Goal: Task Accomplishment & Management: Use online tool/utility

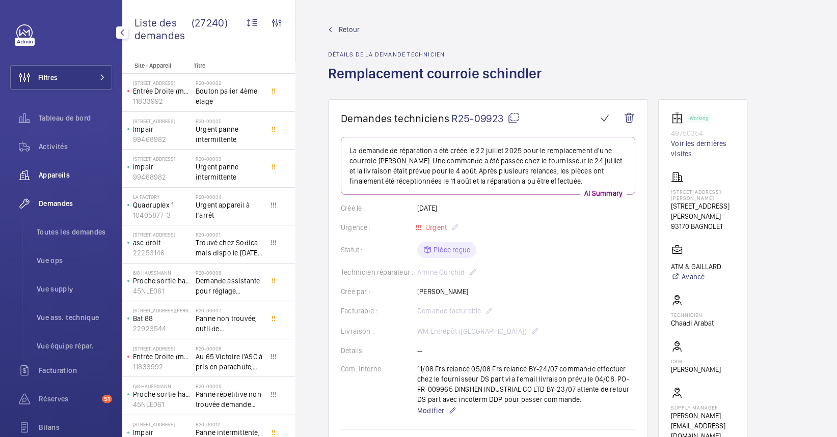
click at [73, 181] on div "Appareils" at bounding box center [61, 175] width 102 height 24
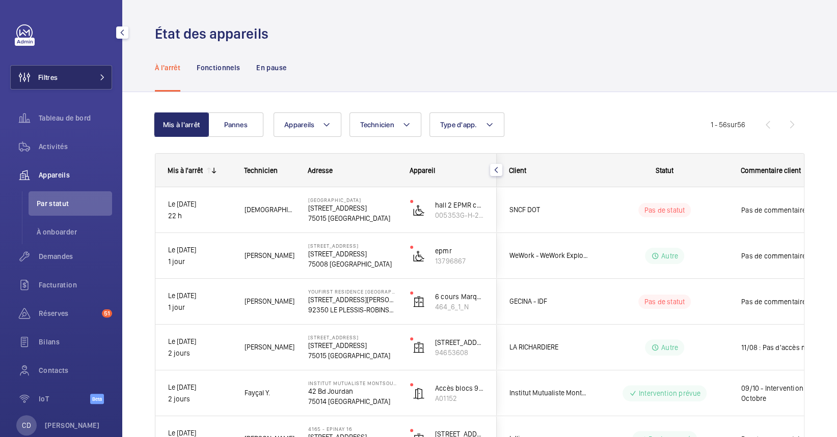
click at [65, 78] on button "Filtres" at bounding box center [61, 77] width 102 height 24
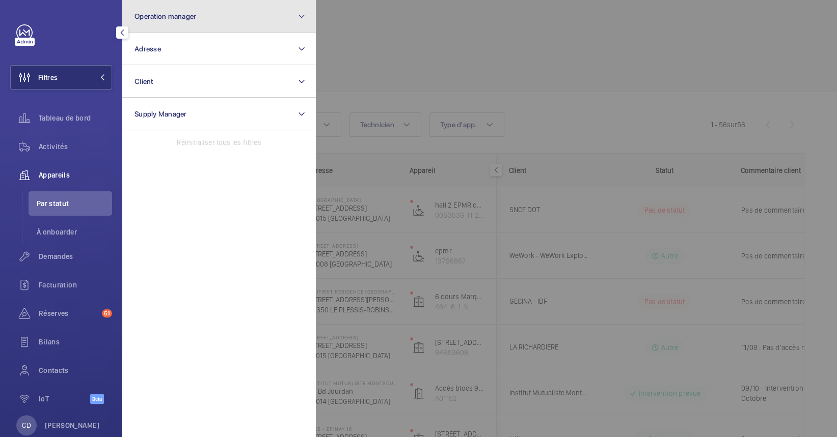
click at [185, 30] on button "Operation manager" at bounding box center [219, 16] width 194 height 33
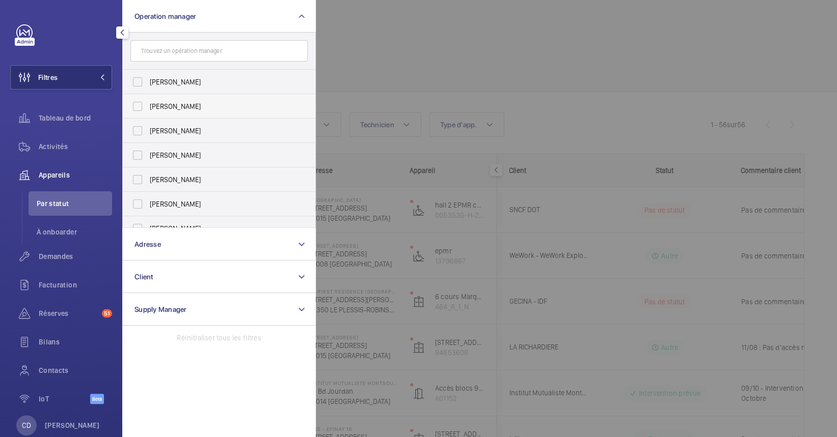
click at [179, 110] on span "[PERSON_NAME]" at bounding box center [220, 106] width 140 height 10
click at [148, 110] on input "[PERSON_NAME]" at bounding box center [137, 106] width 20 height 20
checkbox input "true"
click at [70, 176] on span "Appareils" at bounding box center [75, 175] width 73 height 10
click at [576, 63] on div at bounding box center [734, 218] width 837 height 437
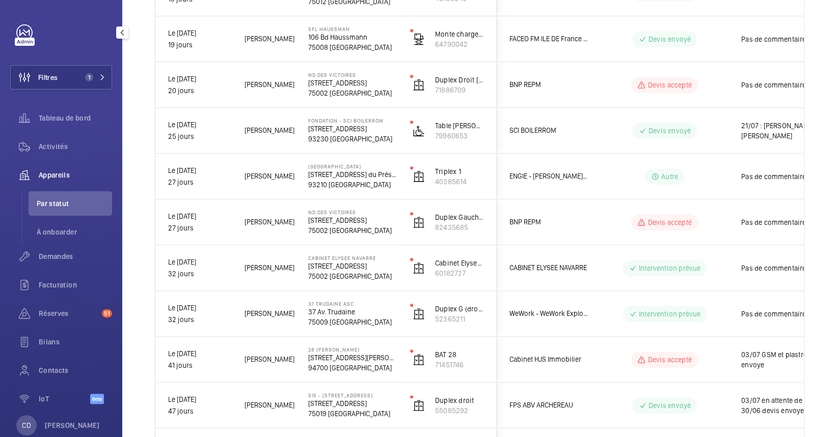
scroll to position [612, 0]
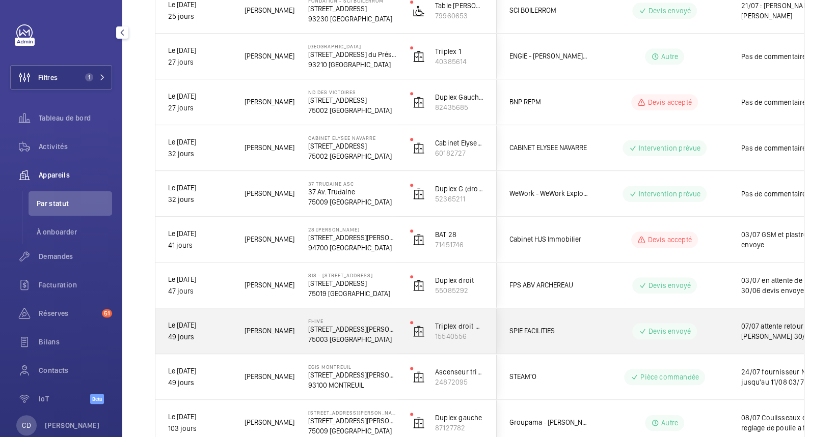
drag, startPoint x: 734, startPoint y: 334, endPoint x: 638, endPoint y: 325, distance: 96.6
click at [639, 326] on div "SPIE FACILITIES [PERSON_NAME] envoyé 07/07 attente retour [PERSON_NAME] 30/06 e…" at bounding box center [730, 332] width 469 height 46
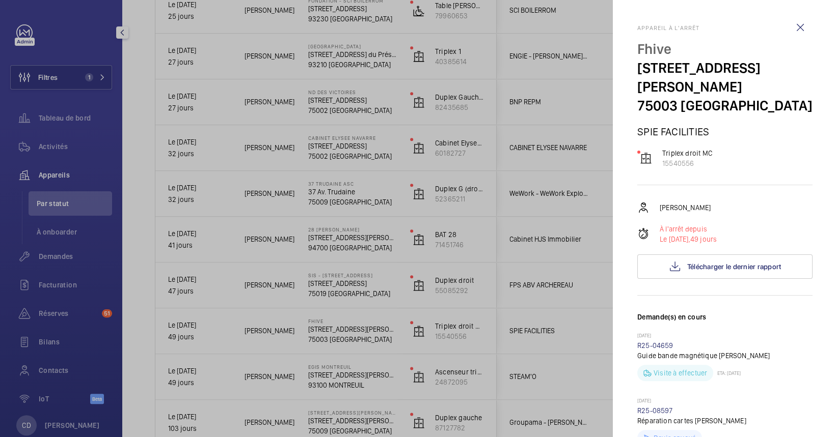
click at [539, 267] on div at bounding box center [418, 218] width 837 height 437
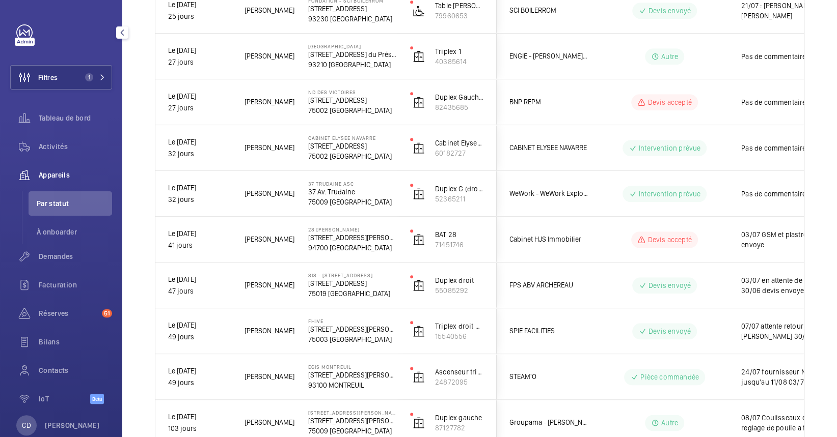
drag, startPoint x: 737, startPoint y: 149, endPoint x: 801, endPoint y: 136, distance: 64.9
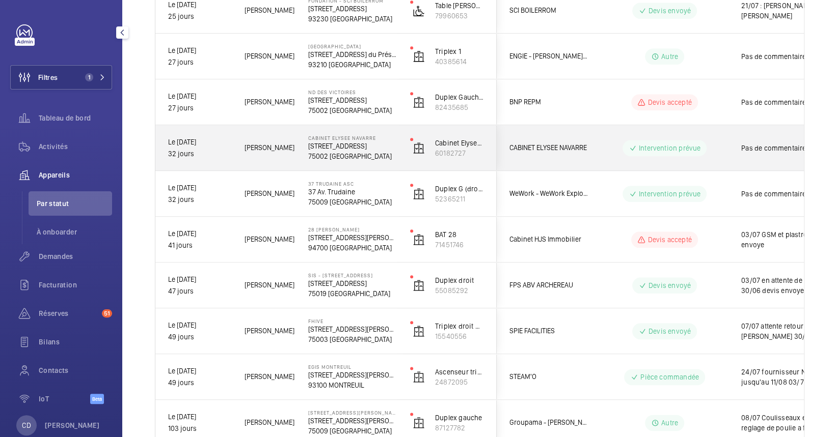
drag, startPoint x: 801, startPoint y: 136, endPoint x: 375, endPoint y: 128, distance: 426.3
click at [375, 128] on div "CABINET ELYSEE NAVARRE [STREET_ADDRESS]" at bounding box center [346, 148] width 101 height 46
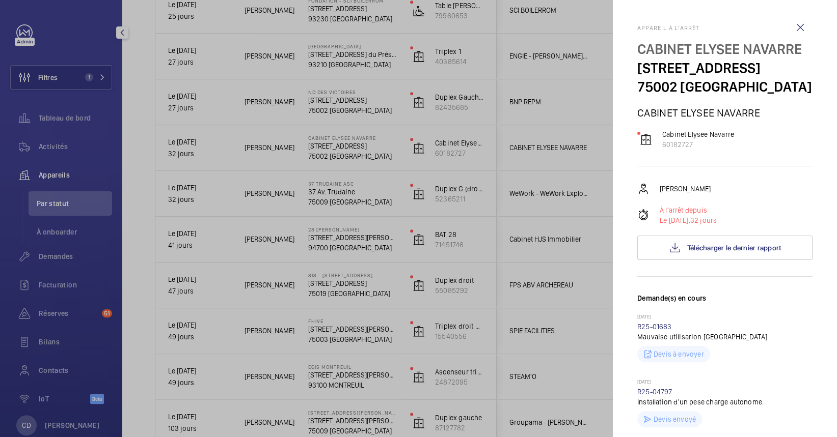
click at [395, 146] on div at bounding box center [418, 218] width 837 height 437
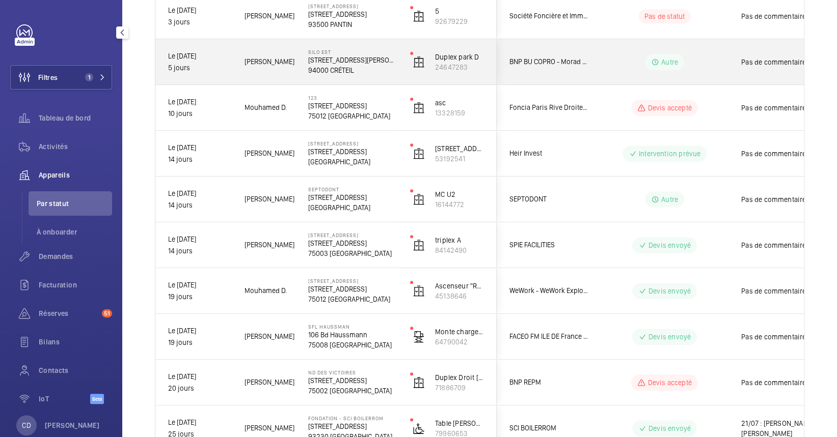
scroll to position [137, 0]
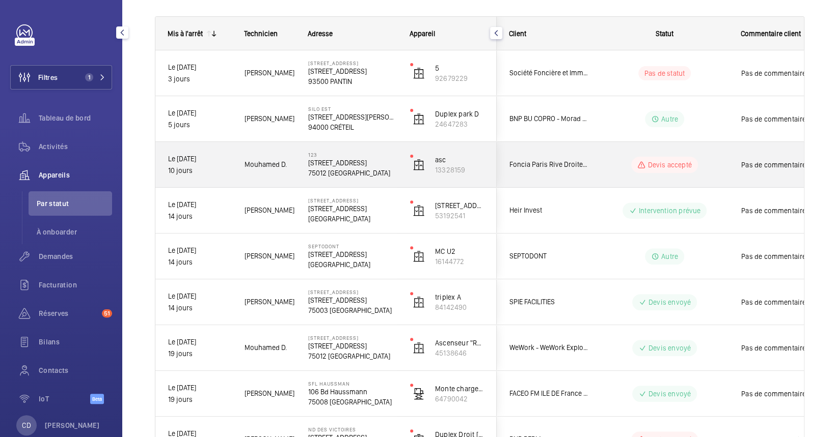
click at [592, 167] on div "Devis accepté" at bounding box center [658, 165] width 139 height 37
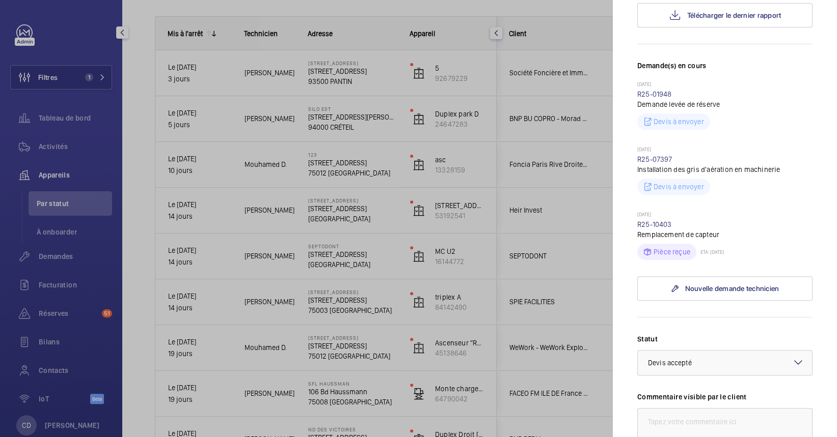
scroll to position [271, 0]
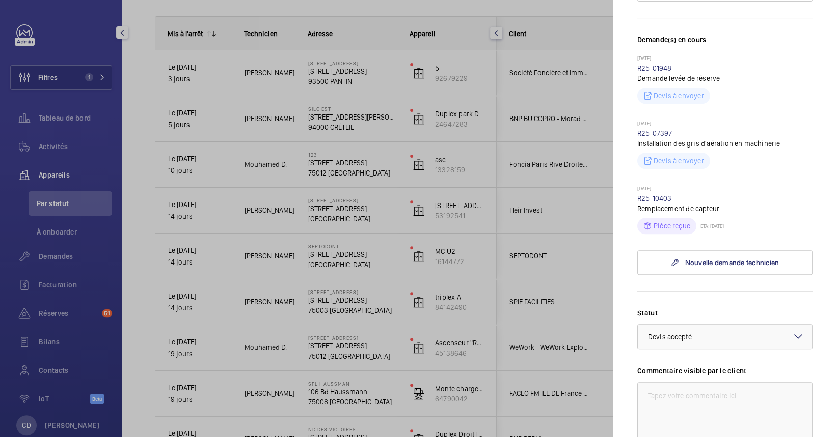
click at [453, 187] on div at bounding box center [418, 218] width 837 height 437
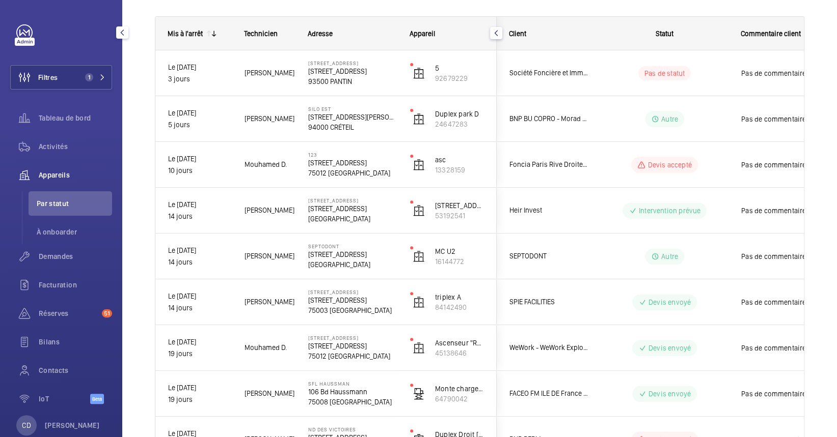
scroll to position [0, 0]
click at [576, 205] on mat-sidenav-container "Filtres 1 Tableau de bord Activités Appareils Par statut À onboarder Demandes F…" at bounding box center [418, 218] width 837 height 437
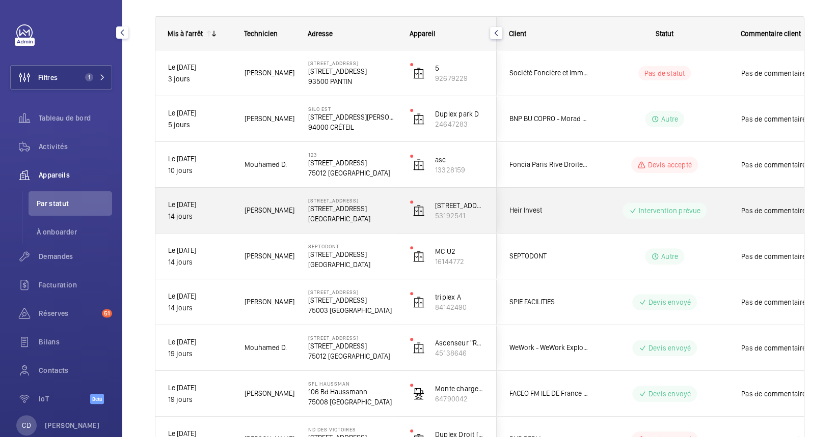
click at [576, 205] on span "Heir Invest" at bounding box center [548, 211] width 78 height 12
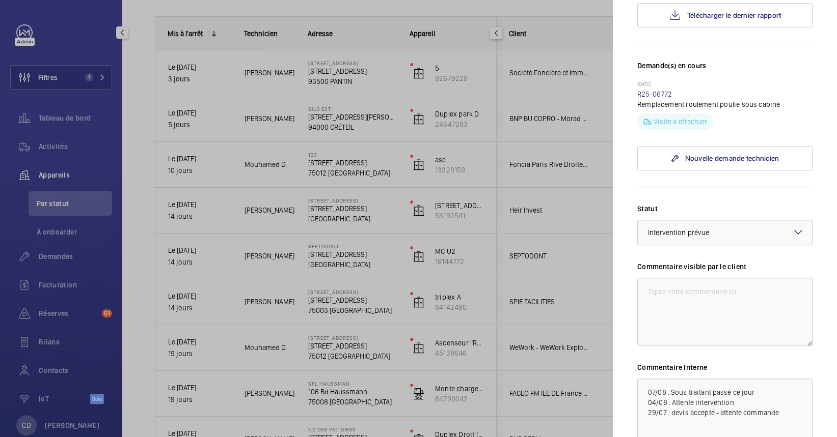
scroll to position [271, 0]
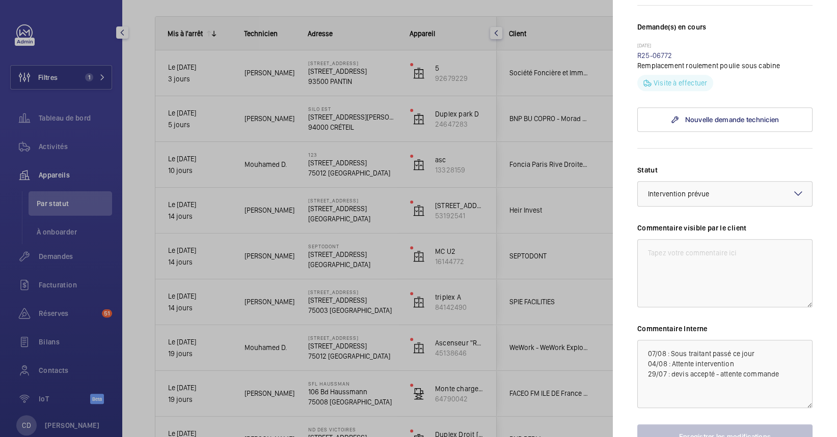
click at [417, 181] on div at bounding box center [418, 218] width 837 height 437
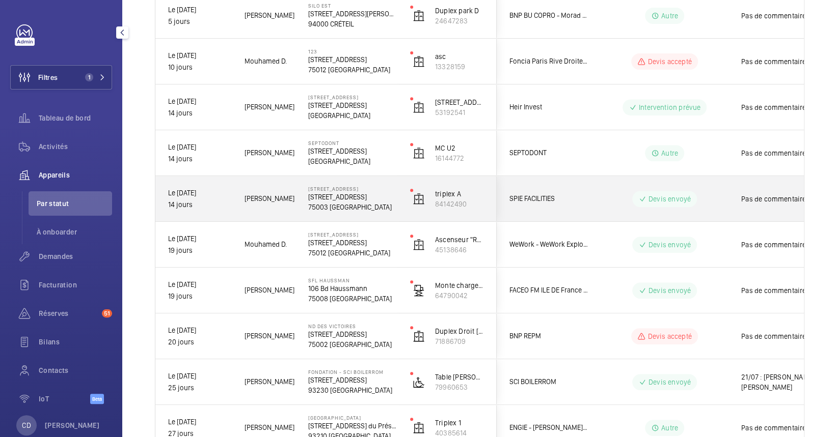
scroll to position [273, 0]
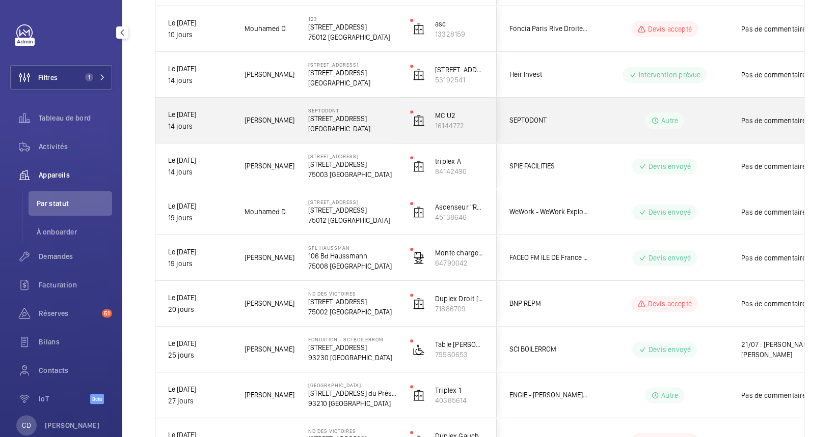
click at [547, 114] on div "SEPTODONT" at bounding box center [542, 120] width 91 height 32
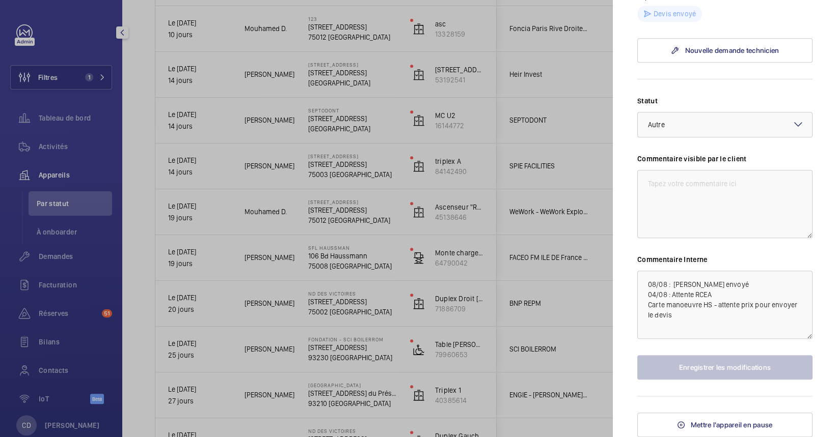
scroll to position [424, 0]
drag, startPoint x: 714, startPoint y: 326, endPoint x: 656, endPoint y: 304, distance: 62.0
click at [656, 304] on textarea "08/08 : [PERSON_NAME] envoyé 04/08 : Attente RCEA Carte manoeuvre HS - attente …" at bounding box center [724, 305] width 175 height 68
click at [501, 322] on div at bounding box center [418, 218] width 837 height 437
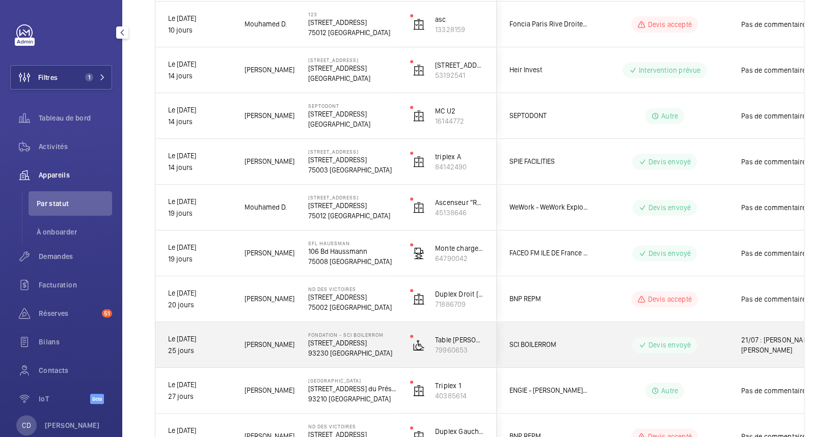
scroll to position [273, 0]
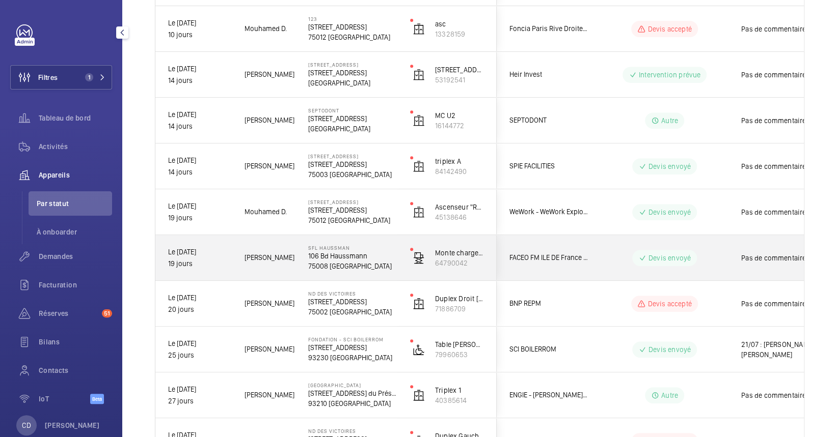
click at [558, 264] on div "FACEO FM ILE DE France - Vinci Facilities SIP" at bounding box center [542, 258] width 91 height 32
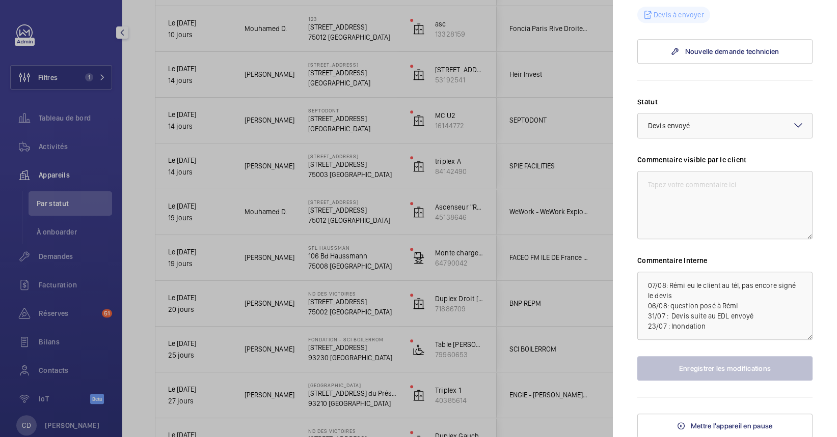
scroll to position [353, 0]
click at [535, 287] on div at bounding box center [418, 218] width 837 height 437
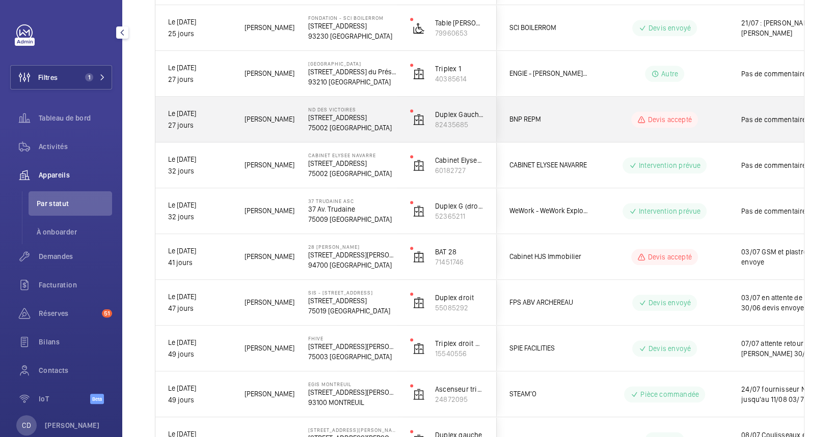
scroll to position [612, 0]
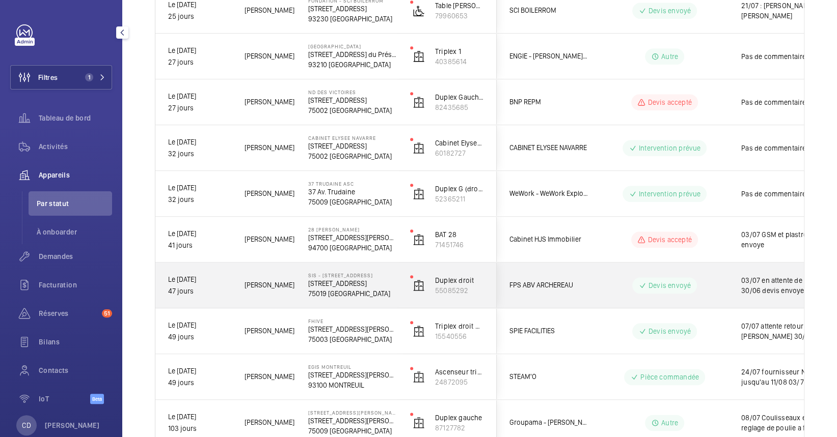
click at [582, 285] on span "FPS ABV ARCHEREAU" at bounding box center [548, 286] width 78 height 12
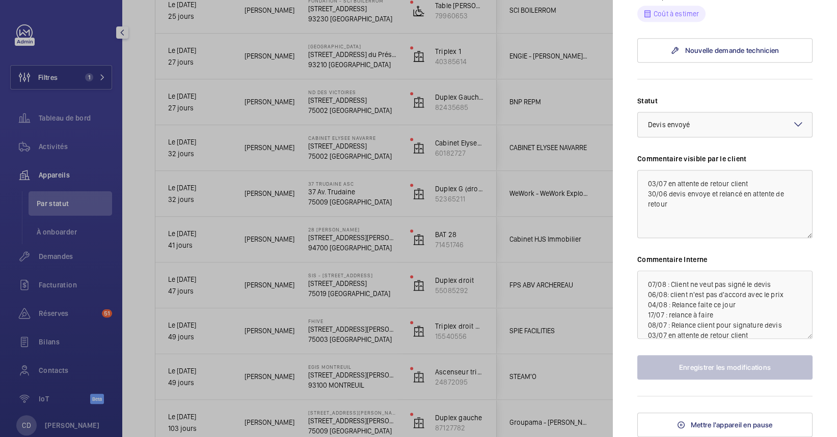
scroll to position [30, 0]
click at [555, 259] on div at bounding box center [418, 218] width 837 height 437
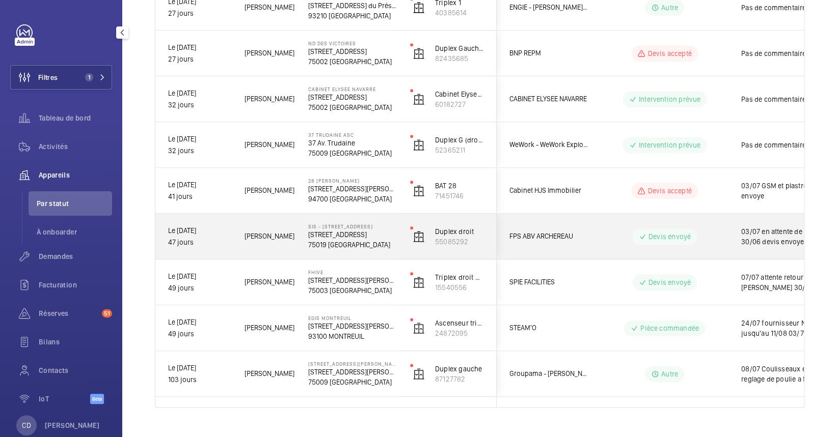
scroll to position [680, 0]
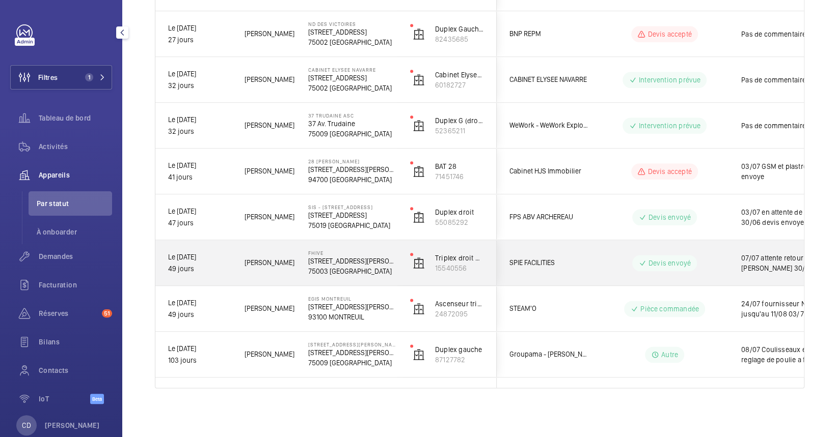
click at [556, 234] on div "FPS ABV ARCHEREAU" at bounding box center [542, 217] width 92 height 45
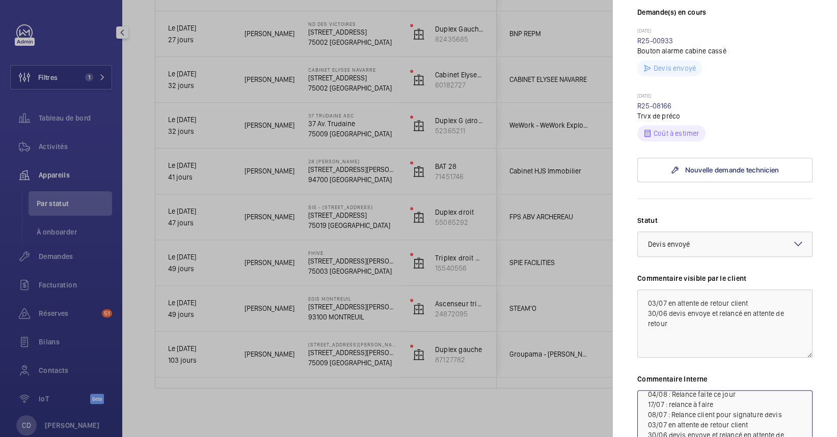
scroll to position [289, 0]
click at [530, 285] on div at bounding box center [418, 218] width 837 height 437
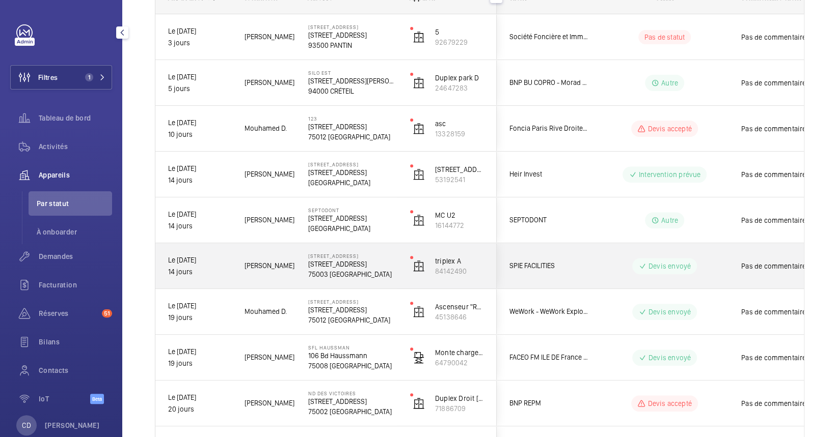
scroll to position [137, 0]
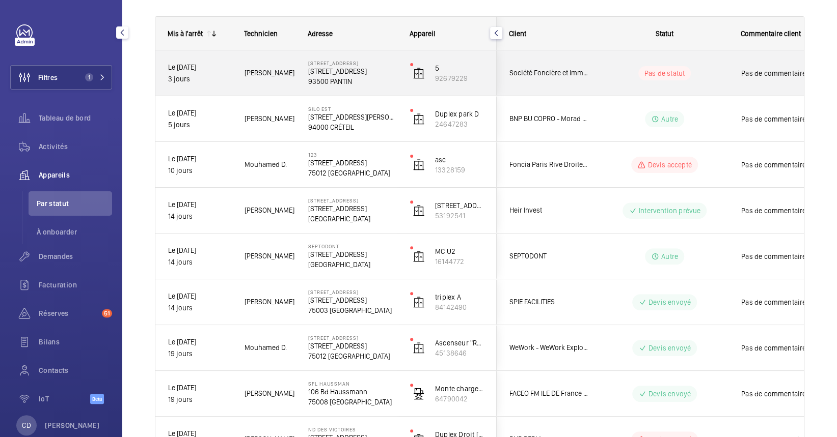
click at [554, 78] on div "Société Foncière et Immobilière de [GEOGRAPHIC_DATA]" at bounding box center [542, 73] width 91 height 32
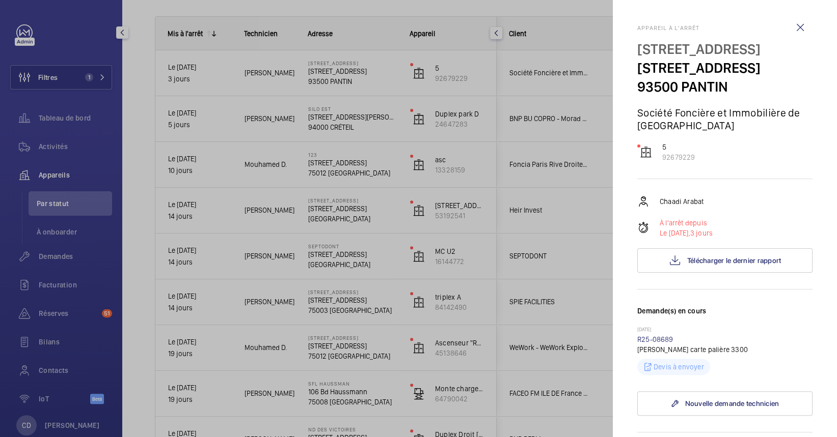
click at [554, 78] on div at bounding box center [418, 218] width 837 height 437
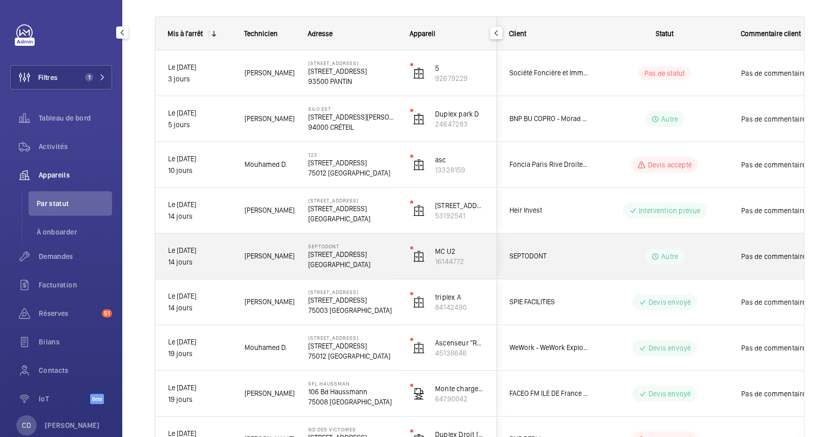
click at [536, 254] on span "SEPTODONT" at bounding box center [548, 257] width 78 height 12
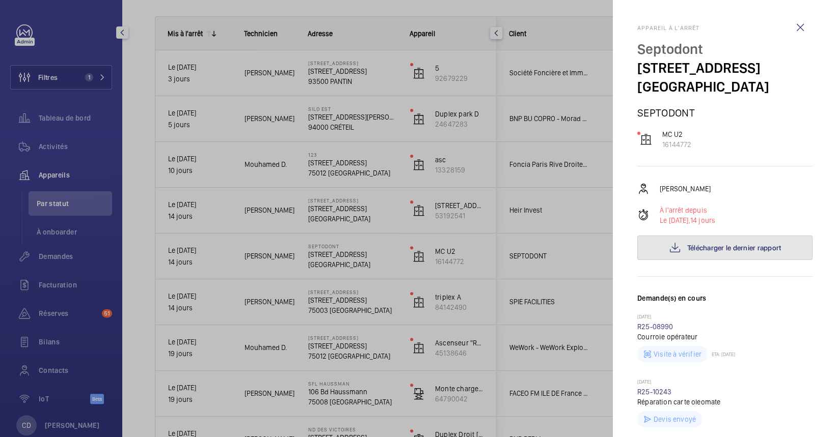
click at [690, 260] on button "Télécharger le dernier rapport" at bounding box center [724, 248] width 175 height 24
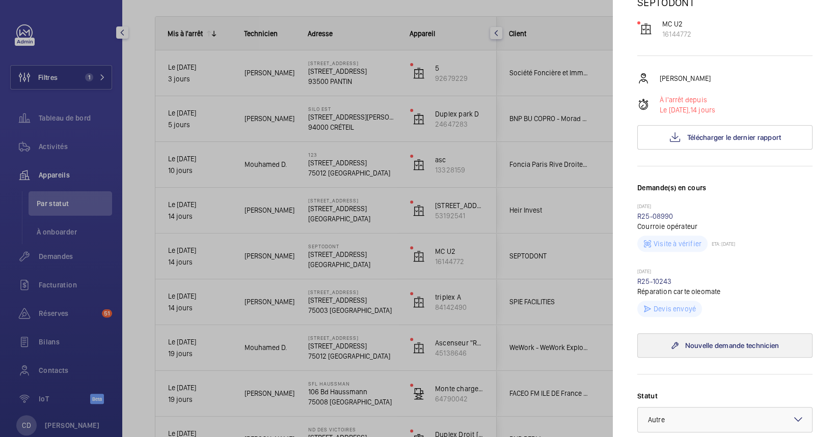
scroll to position [204, 0]
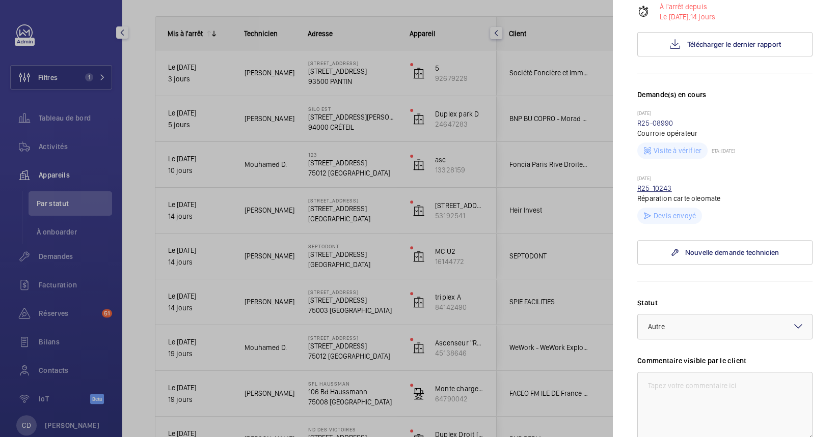
click at [648, 192] on link "R25-10243" at bounding box center [654, 188] width 35 height 8
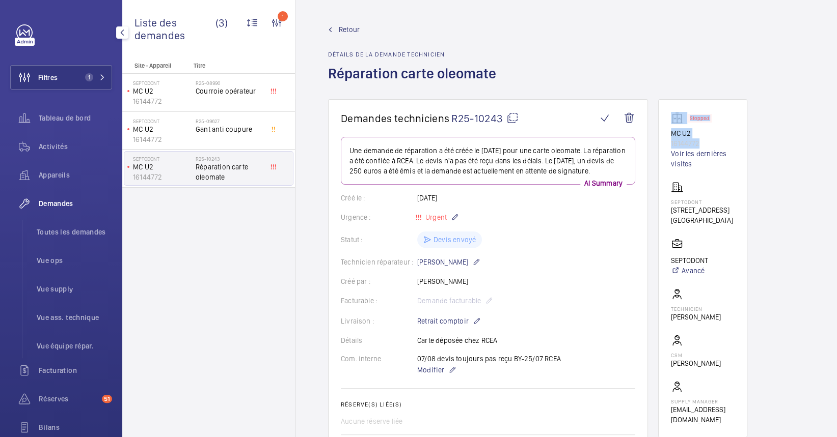
drag, startPoint x: 713, startPoint y: 142, endPoint x: 675, endPoint y: 126, distance: 41.1
click at [675, 126] on div "Stopped MC U2 16144772 Voir les dernières visites" at bounding box center [703, 140] width 64 height 57
drag, startPoint x: 675, startPoint y: 126, endPoint x: 712, endPoint y: 136, distance: 39.0
click at [714, 135] on p "MC U2" at bounding box center [703, 133] width 64 height 10
click at [719, 139] on p "16144772" at bounding box center [703, 144] width 64 height 10
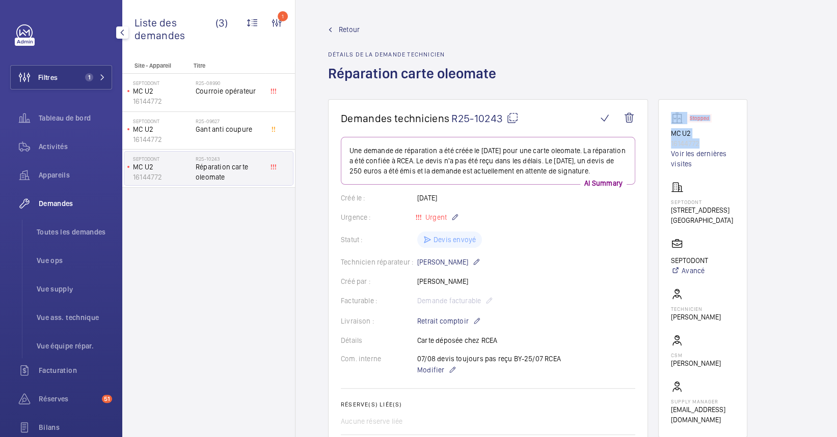
drag, startPoint x: 709, startPoint y: 138, endPoint x: 703, endPoint y: 142, distance: 6.6
click at [703, 142] on div "Stopped MC U2 16144772 Voir les dernières visites" at bounding box center [703, 140] width 64 height 57
drag, startPoint x: 703, startPoint y: 142, endPoint x: 686, endPoint y: 147, distance: 18.0
copy div "16144772"
click at [505, 115] on span "R25-10243" at bounding box center [484, 118] width 67 height 13
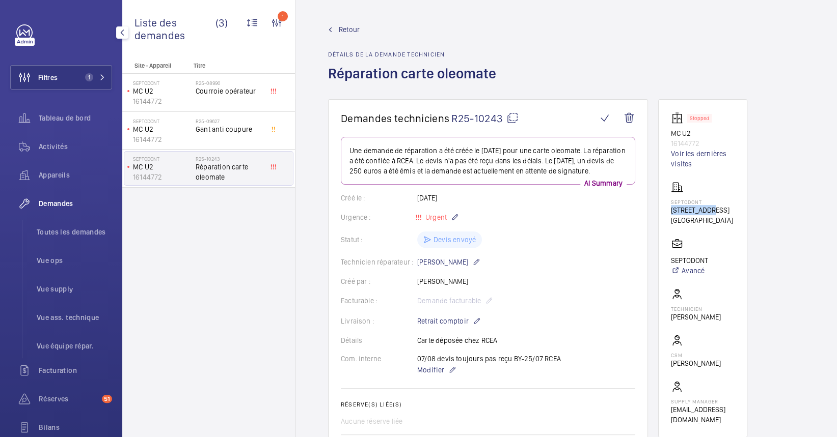
drag, startPoint x: 709, startPoint y: 213, endPoint x: 666, endPoint y: 206, distance: 43.4
click at [666, 206] on wm-front-card "Stopped MC U2 16144772 Voir les dernières visites Septodont [STREET_ADDRESS] SE…" at bounding box center [702, 268] width 89 height 339
drag, startPoint x: 666, startPoint y: 206, endPoint x: 693, endPoint y: 242, distance: 44.7
click at [693, 226] on p "[GEOGRAPHIC_DATA]" at bounding box center [702, 220] width 62 height 10
drag, startPoint x: 694, startPoint y: 222, endPoint x: 669, endPoint y: 212, distance: 27.1
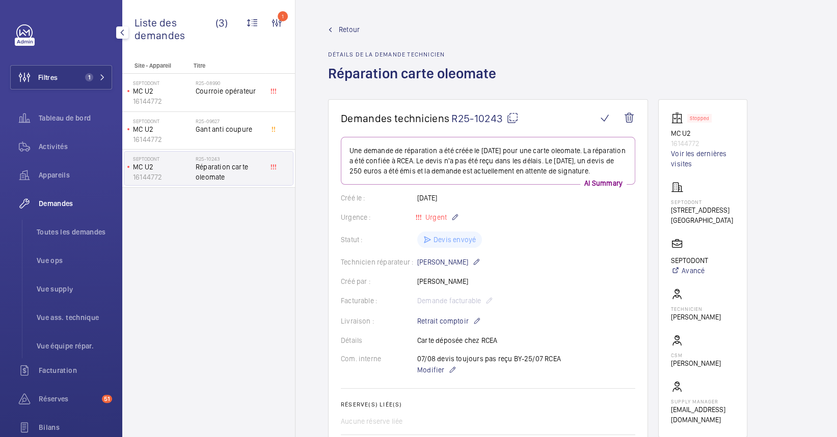
click at [669, 212] on wm-front-card "Stopped MC U2 16144772 Voir les dernières visites Septodont [STREET_ADDRESS] SE…" at bounding box center [702, 268] width 89 height 339
click at [57, 199] on span "Demandes" at bounding box center [75, 204] width 73 height 10
click at [72, 216] on div "Demandes Toutes les demandes Vue ops Vue supply Vue ass. technique Vue équipe r…" at bounding box center [61, 274] width 102 height 167
click at [73, 222] on li "Toutes les demandes" at bounding box center [71, 232] width 84 height 24
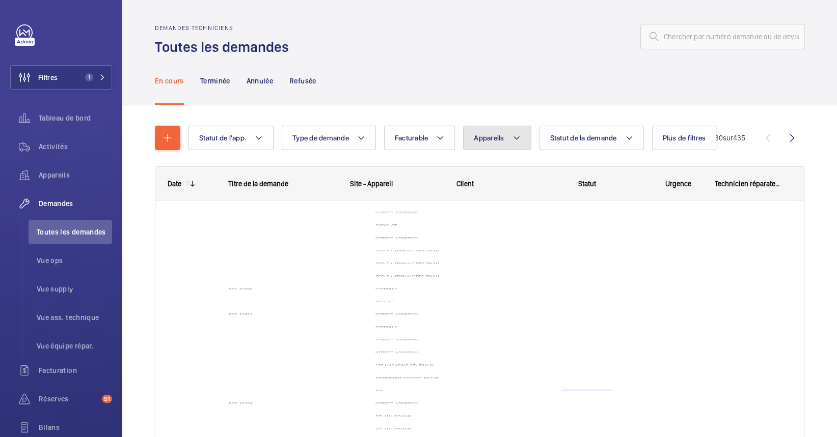
click at [493, 139] on span "Appareils" at bounding box center [489, 138] width 30 height 8
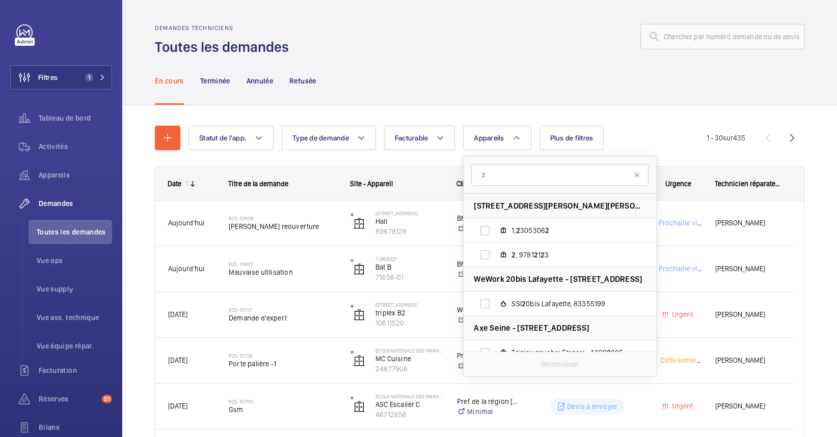
type input "2"
click at [669, 27] on input "text" at bounding box center [722, 36] width 164 height 25
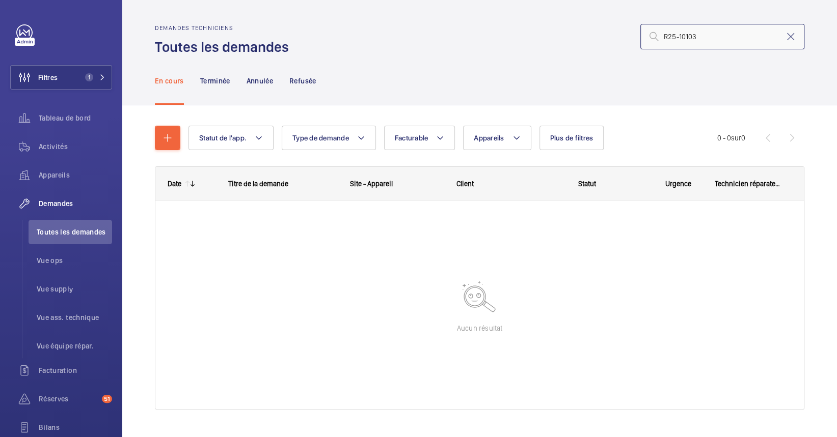
click at [668, 36] on input "R25-10103" at bounding box center [722, 36] width 164 height 25
type input "R25-10103"
click at [100, 89] on button "Filtres 1" at bounding box center [61, 77] width 102 height 24
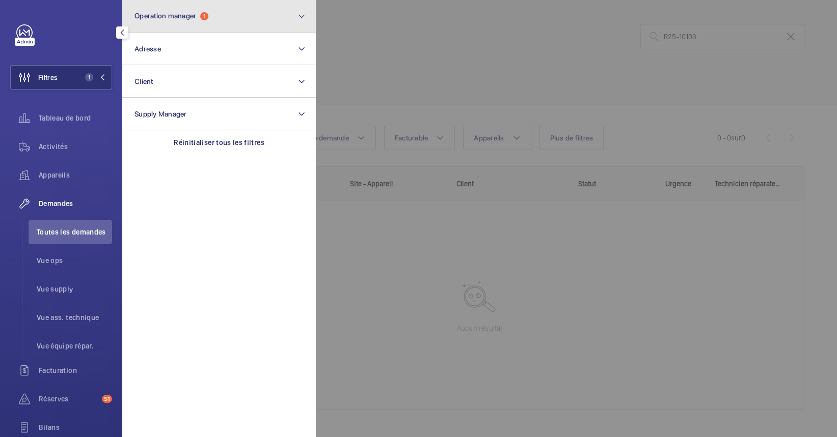
click at [191, 18] on span "Operation manager" at bounding box center [165, 16] width 62 height 8
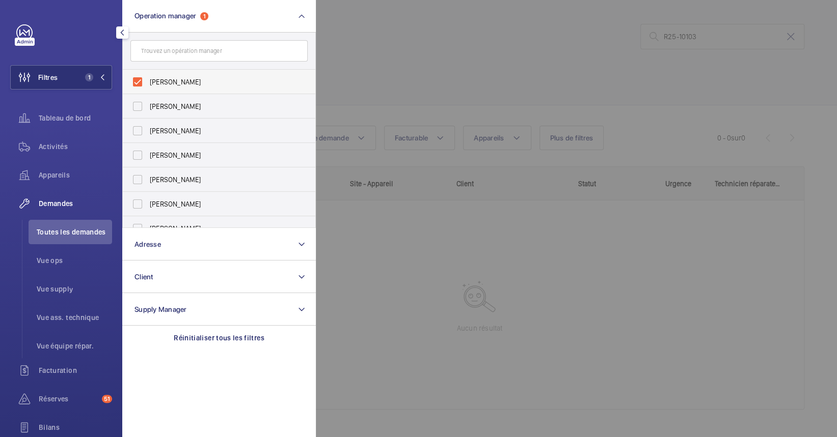
click at [220, 82] on span "[PERSON_NAME]" at bounding box center [220, 82] width 140 height 10
click at [148, 82] on input "[PERSON_NAME]" at bounding box center [137, 82] width 20 height 20
checkbox input "false"
click at [506, 261] on div at bounding box center [734, 218] width 837 height 437
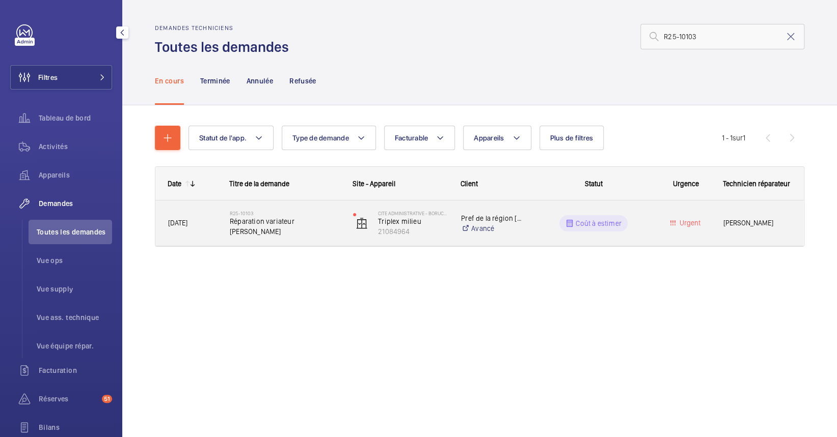
click at [302, 225] on span "Réparation variateur [PERSON_NAME]" at bounding box center [285, 226] width 110 height 20
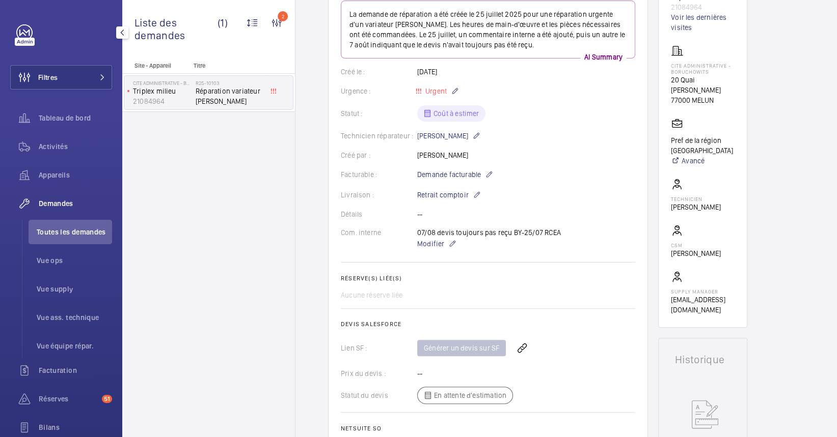
scroll to position [135, 0]
click at [46, 170] on span "Appareils" at bounding box center [75, 175] width 73 height 10
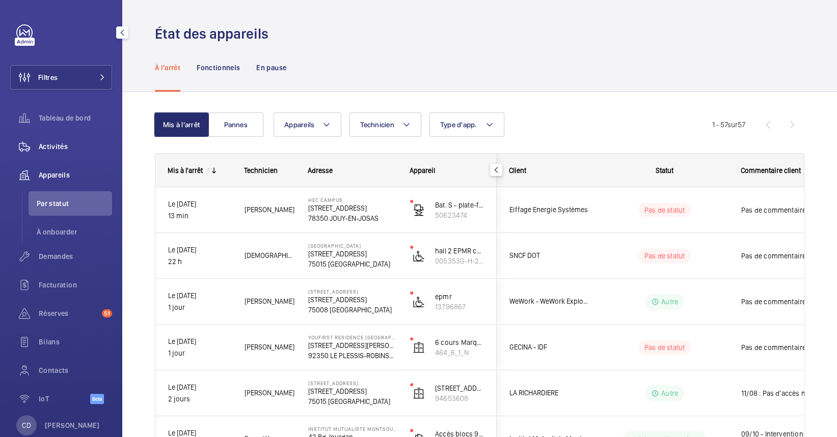
click at [62, 157] on div "Activités" at bounding box center [61, 146] width 102 height 24
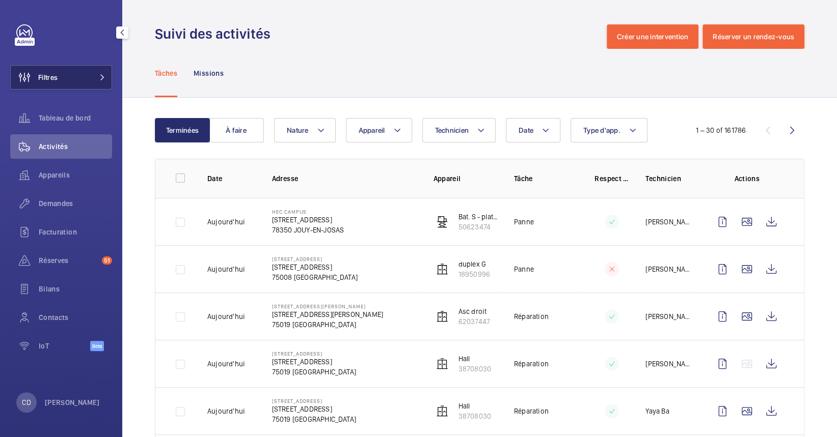
click at [85, 69] on button "Filtres" at bounding box center [61, 77] width 102 height 24
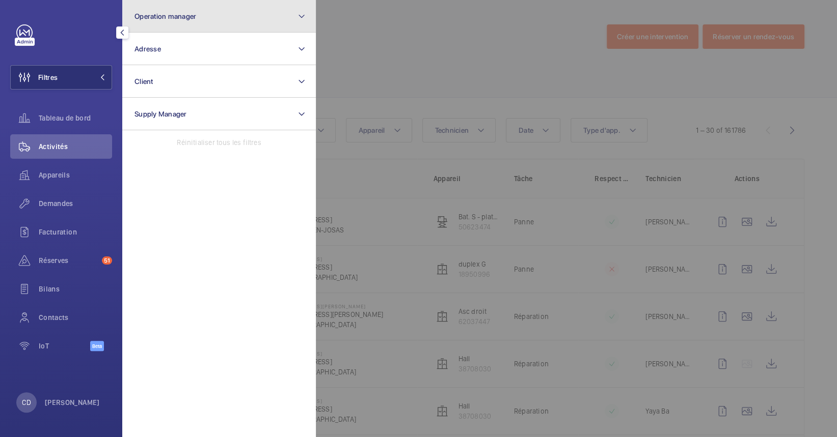
click at [191, 12] on span "Operation manager" at bounding box center [165, 16] width 62 height 8
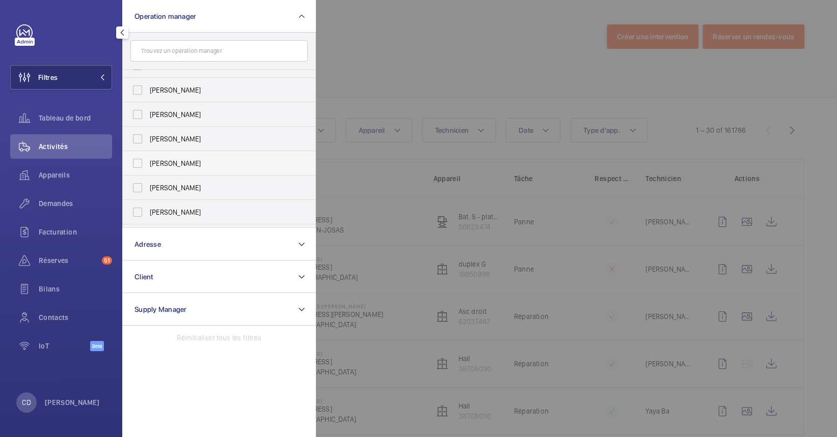
scroll to position [37, 0]
click at [177, 146] on span "[PERSON_NAME]" at bounding box center [220, 142] width 140 height 10
click at [148, 146] on input "[PERSON_NAME]" at bounding box center [137, 142] width 20 height 20
checkbox input "true"
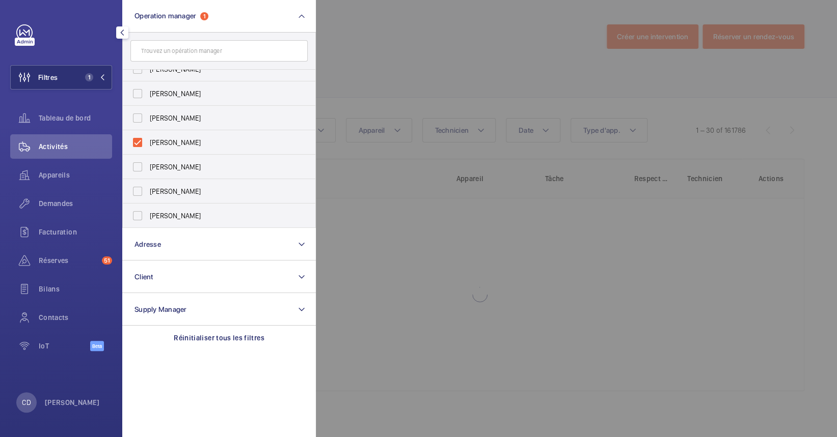
click at [513, 102] on div at bounding box center [734, 218] width 837 height 437
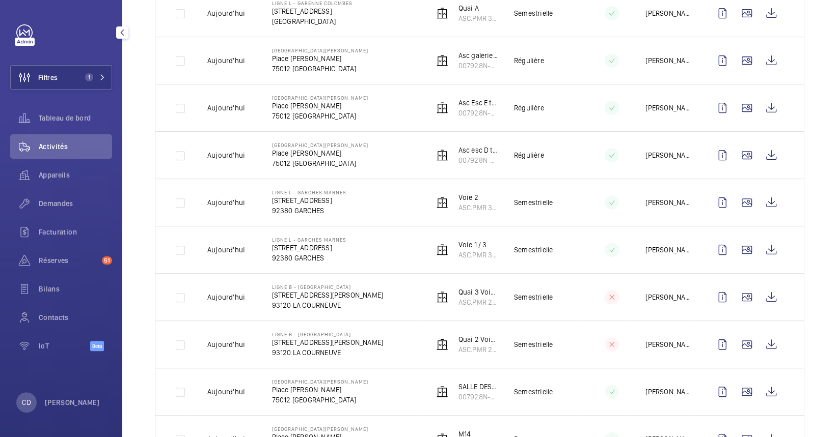
scroll to position [302, 0]
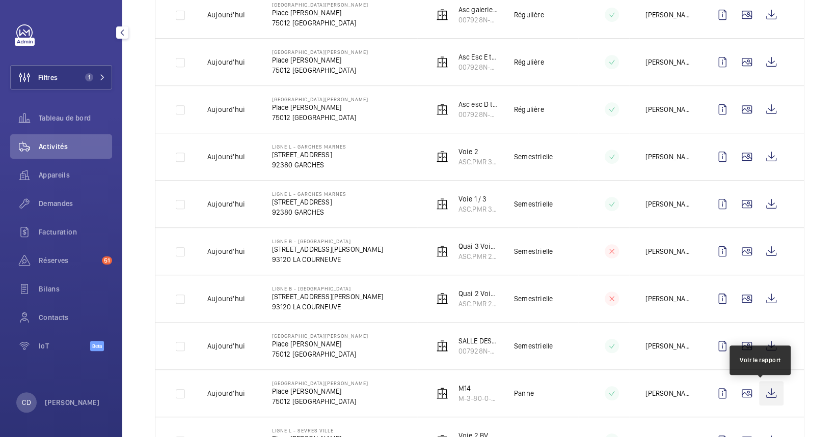
click at [767, 398] on wm-front-icon-button at bounding box center [771, 393] width 24 height 24
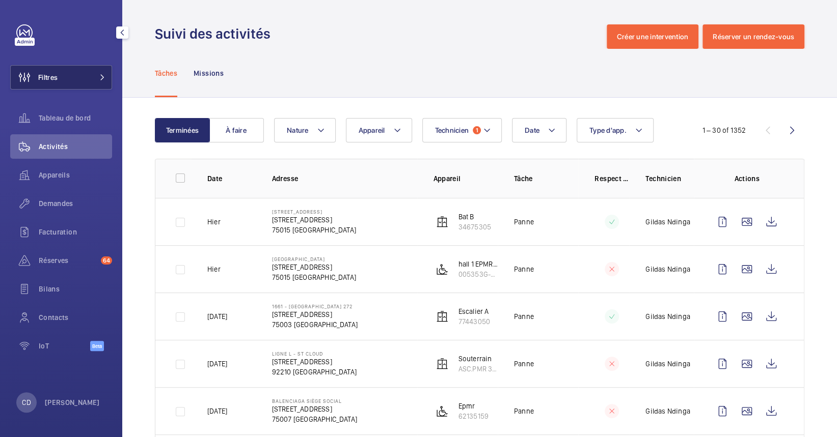
click at [89, 73] on button "Filtres" at bounding box center [61, 77] width 102 height 24
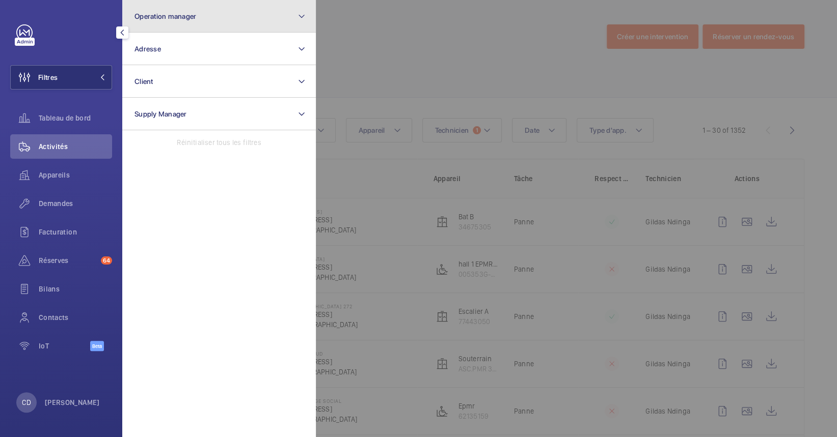
click at [179, 24] on button "Operation manager" at bounding box center [219, 16] width 194 height 33
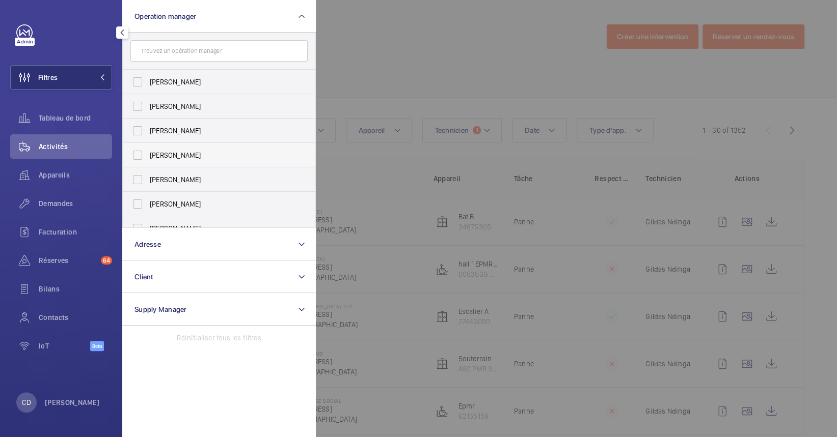
click at [183, 155] on span "[PERSON_NAME]" at bounding box center [220, 155] width 140 height 10
click at [148, 155] on input "[PERSON_NAME]" at bounding box center [137, 155] width 20 height 20
checkbox input "true"
click at [375, 162] on div at bounding box center [734, 218] width 837 height 437
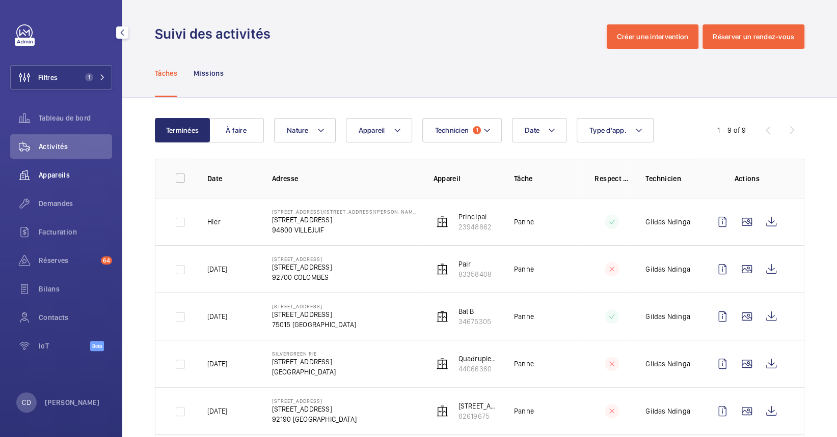
click at [73, 174] on span "Appareils" at bounding box center [75, 175] width 73 height 10
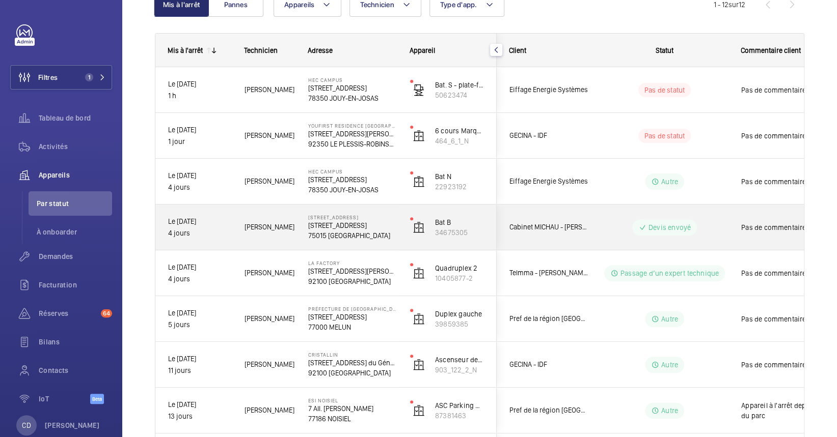
scroll to position [135, 0]
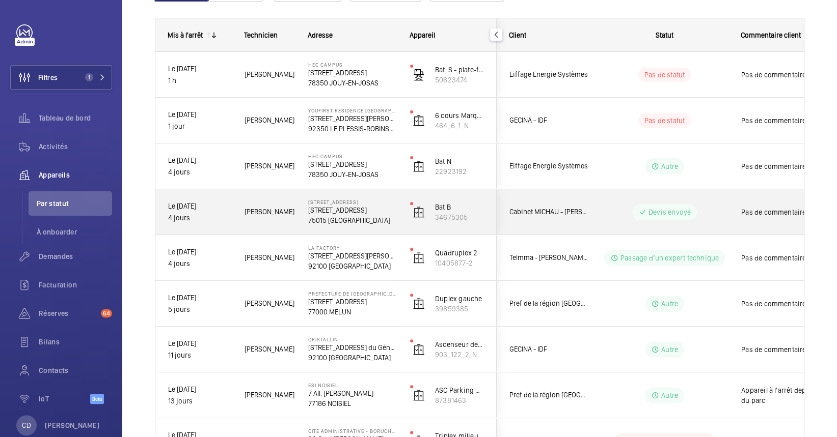
click at [381, 220] on p "75015 [GEOGRAPHIC_DATA]" at bounding box center [352, 220] width 89 height 10
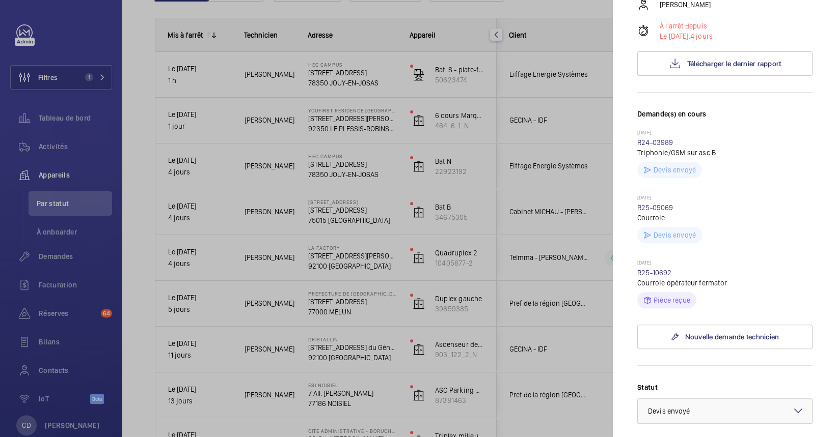
scroll to position [204, 0]
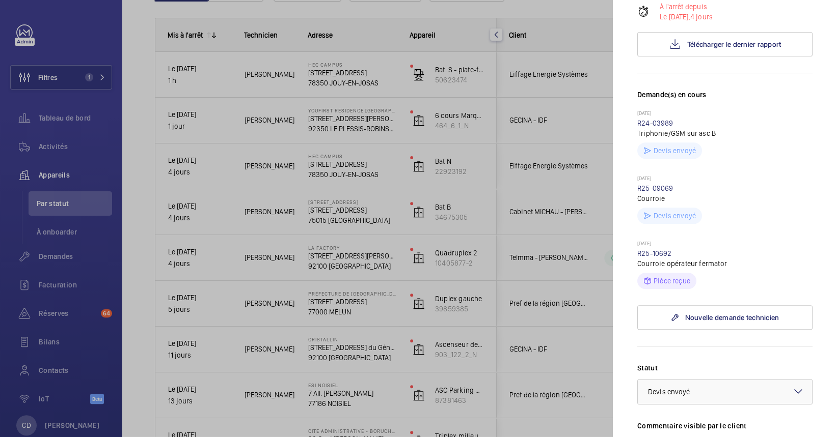
click at [365, 307] on div at bounding box center [418, 218] width 837 height 437
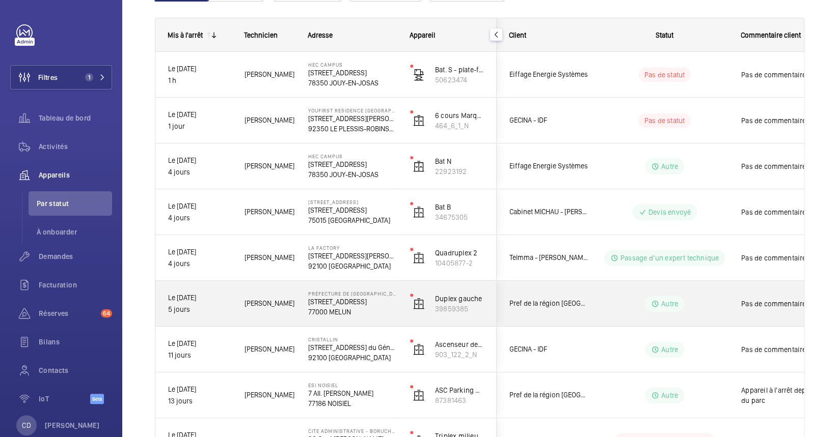
click at [358, 301] on p "[STREET_ADDRESS][PERSON_NAME]" at bounding box center [352, 302] width 89 height 10
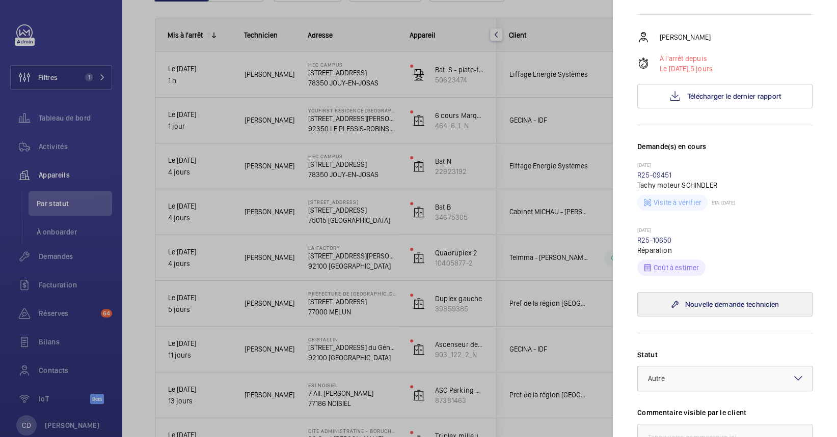
scroll to position [204, 0]
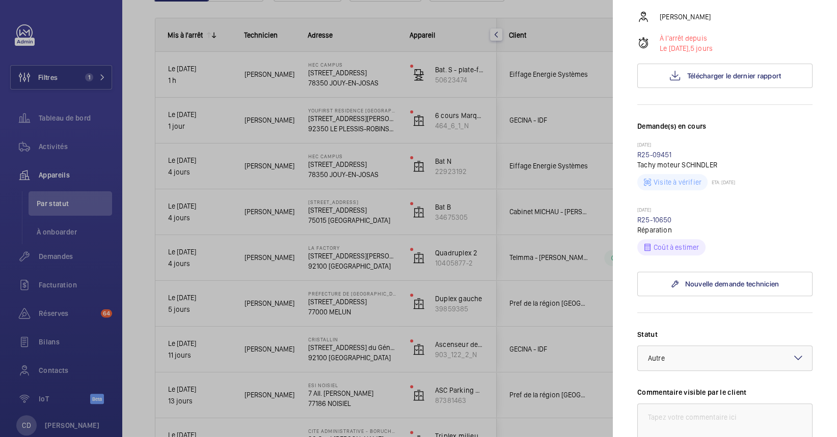
click at [665, 207] on wm-front-repair-request-minimized-display-item "07/08/2025 R25-10650 Réparation Coût à estimer" at bounding box center [724, 231] width 175 height 49
click at [660, 225] on p "Réparation" at bounding box center [724, 230] width 175 height 10
click at [657, 216] on link "R25-10650" at bounding box center [654, 220] width 35 height 8
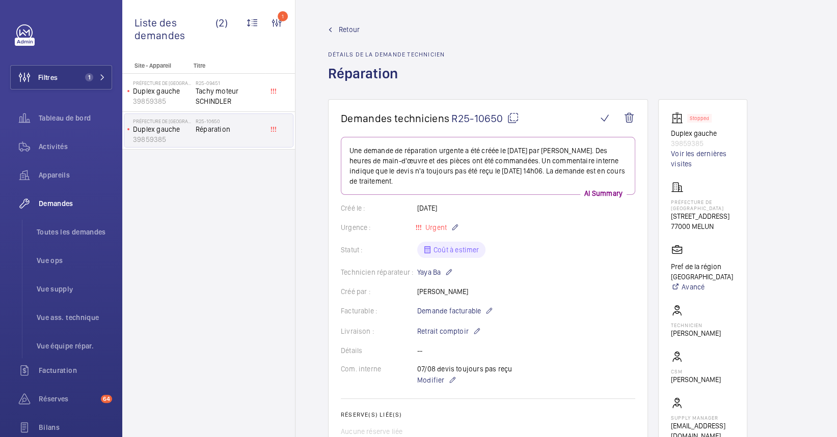
click at [511, 116] on mat-icon at bounding box center [513, 118] width 12 height 12
click at [687, 150] on link "Voir les dernières visites" at bounding box center [703, 159] width 64 height 20
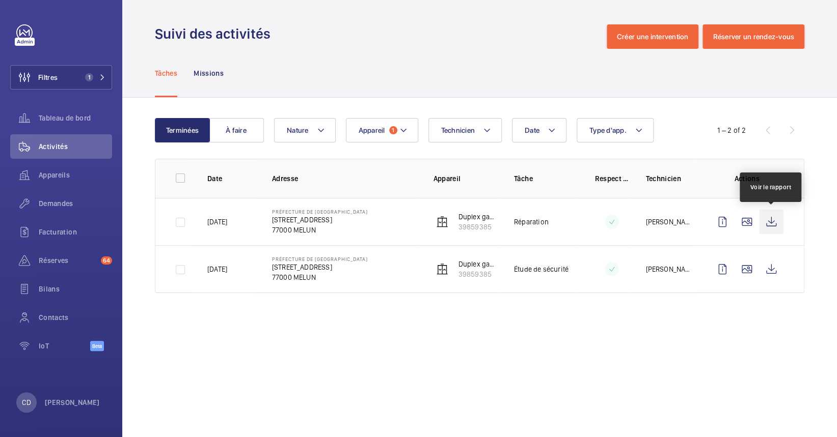
click at [766, 220] on wm-front-icon-button at bounding box center [771, 222] width 24 height 24
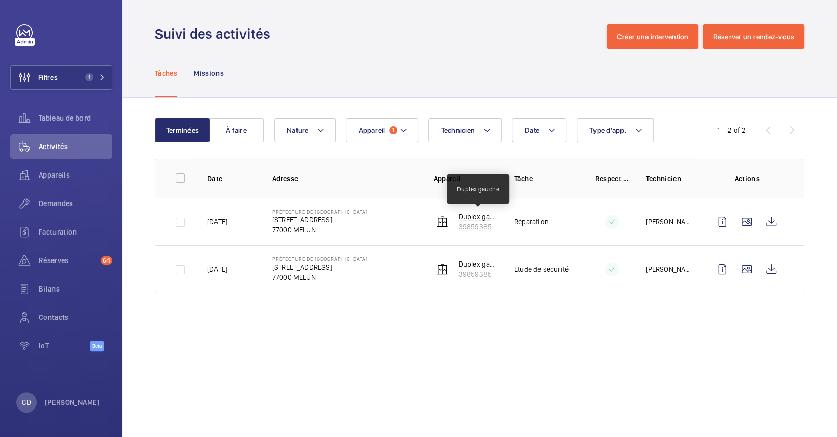
click at [476, 218] on p "Duplex gauche" at bounding box center [477, 217] width 39 height 10
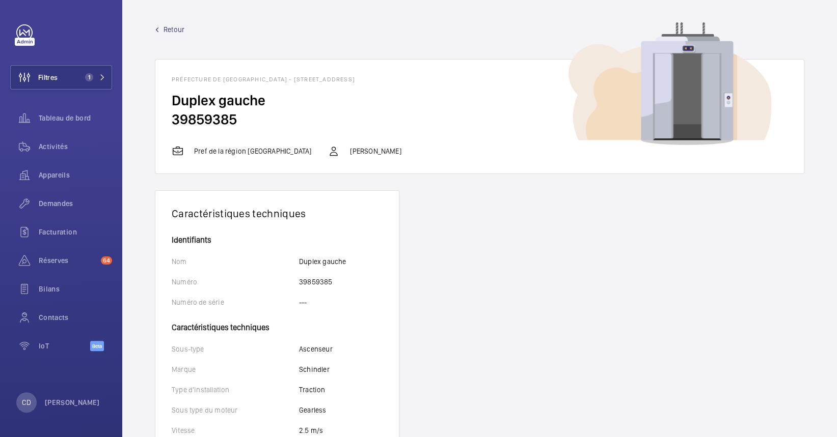
click at [176, 30] on span "Retour" at bounding box center [173, 29] width 21 height 10
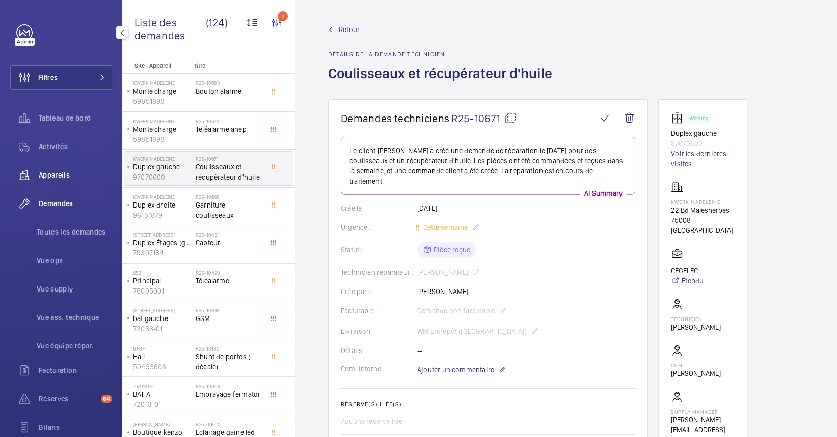
click at [59, 151] on span "Activités" at bounding box center [75, 147] width 73 height 10
